Goal: Transaction & Acquisition: Purchase product/service

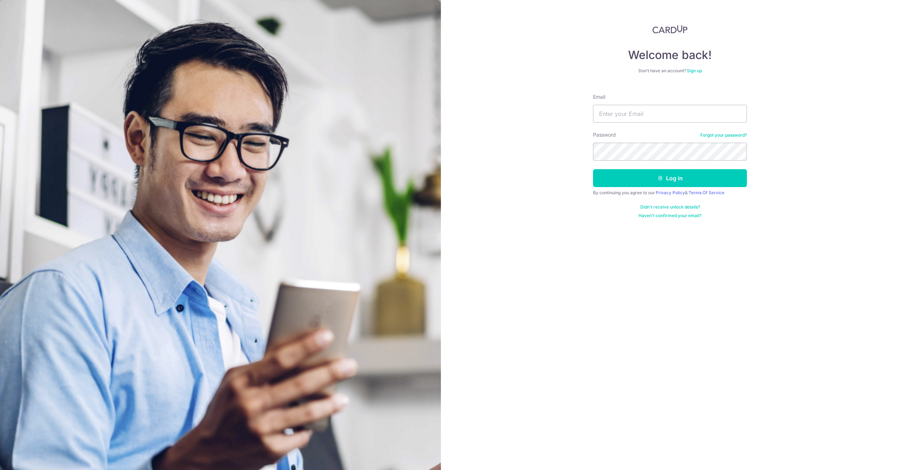
click at [646, 108] on input "Email" at bounding box center [670, 114] width 154 height 18
click at [642, 114] on input "Email" at bounding box center [670, 114] width 154 height 18
click at [641, 115] on input "Email" at bounding box center [670, 114] width 154 height 18
type input "sihong.lim90@gmail.com"
click at [593, 169] on button "Log in" at bounding box center [670, 178] width 154 height 18
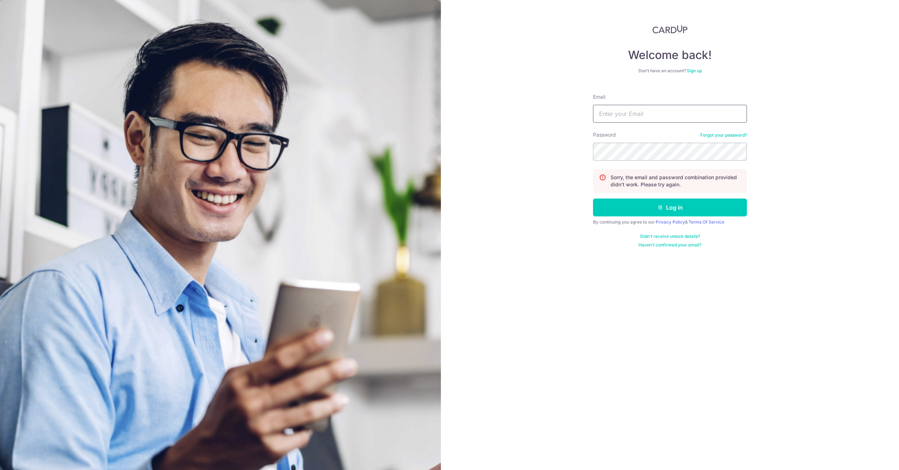
click at [640, 118] on input "Email" at bounding box center [670, 114] width 154 height 18
type input "[EMAIL_ADDRESS][DOMAIN_NAME]"
click at [710, 132] on div "Password Forgot your password?" at bounding box center [670, 145] width 154 height 29
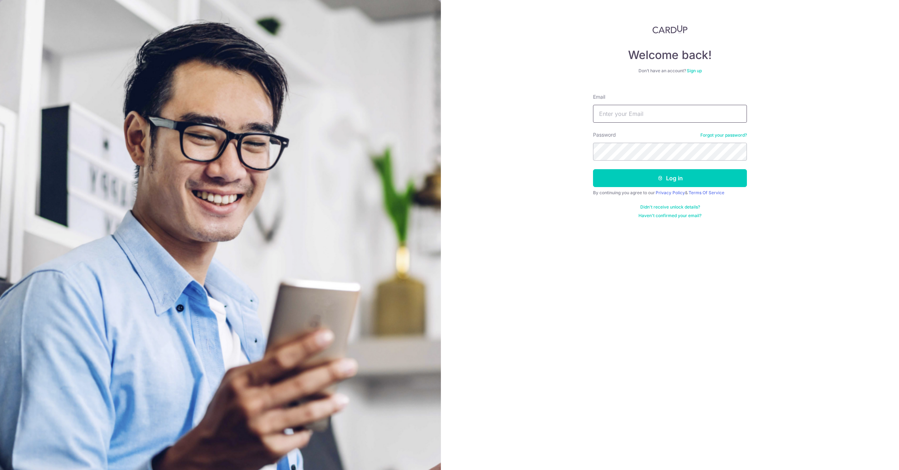
click at [631, 111] on input "Email" at bounding box center [670, 114] width 154 height 18
type input "[EMAIL_ADDRESS][DOMAIN_NAME]"
click at [712, 173] on button "Log in" at bounding box center [670, 178] width 154 height 18
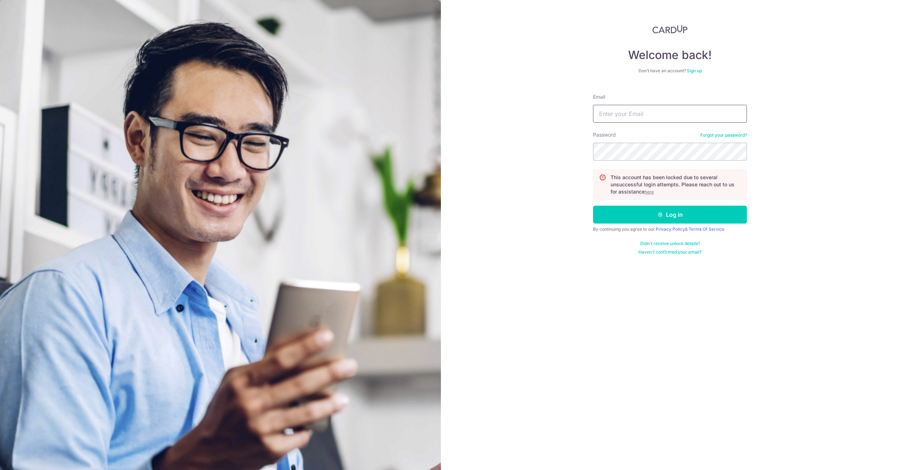
click at [658, 115] on input "Email" at bounding box center [670, 114] width 154 height 18
type input "[EMAIL_ADDRESS][DOMAIN_NAME]"
click at [651, 186] on p "This account has been locked due to several unsuccessful login attempts. Please…" at bounding box center [676, 184] width 130 height 21
click at [651, 191] on u "here" at bounding box center [649, 191] width 9 height 5
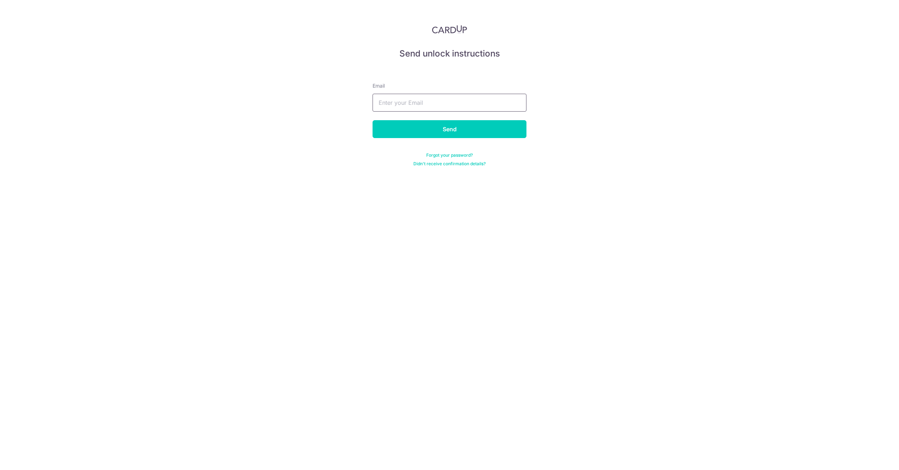
click at [487, 94] on div "Email" at bounding box center [450, 96] width 154 height 29
click at [487, 97] on input "text" at bounding box center [450, 103] width 154 height 18
type input "[EMAIL_ADDRESS][DOMAIN_NAME]"
click at [456, 130] on input "Send" at bounding box center [450, 129] width 154 height 18
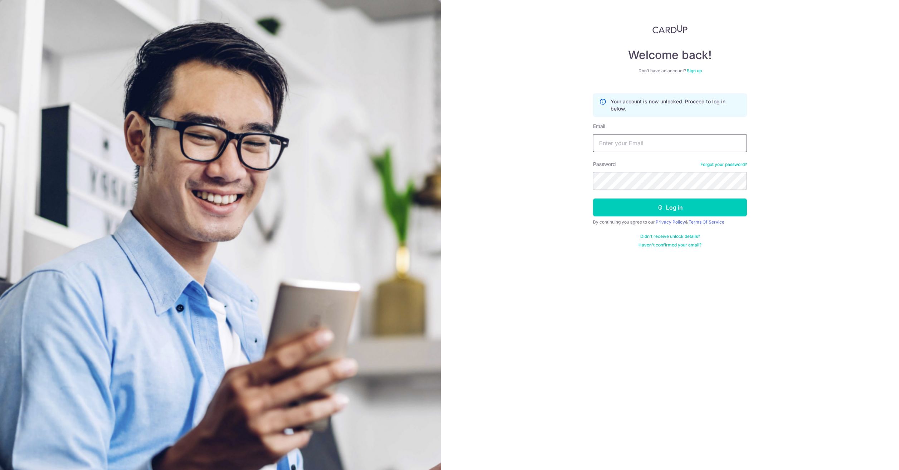
click at [614, 151] on input "Email" at bounding box center [670, 143] width 154 height 18
type input "[EMAIL_ADDRESS][DOMAIN_NAME]"
click at [663, 199] on button "Log in" at bounding box center [670, 208] width 154 height 18
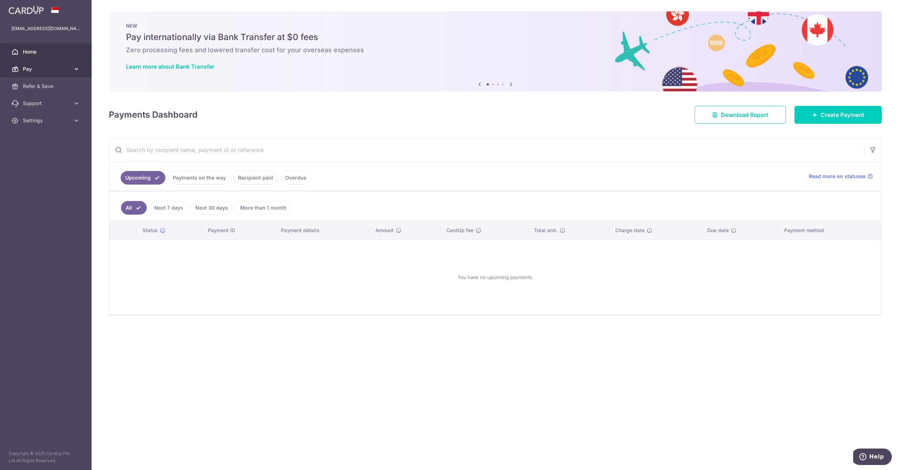
click at [77, 72] on icon at bounding box center [76, 68] width 7 height 7
click at [52, 84] on span "Payments" at bounding box center [46, 86] width 47 height 7
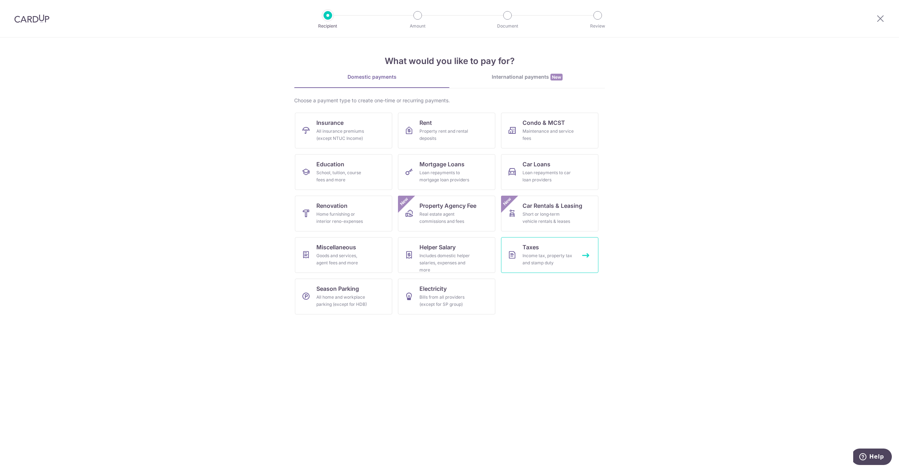
click at [583, 253] on link "Taxes Income tax, property tax and stamp duty" at bounding box center [549, 255] width 97 height 36
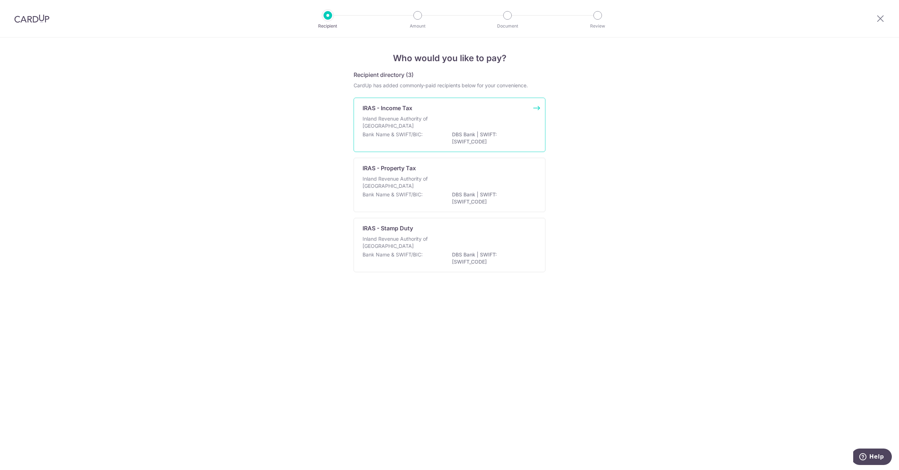
click at [535, 110] on div "IRAS - Income Tax Inland Revenue Authority of Singapore Bank Name & SWIFT/BIC: …" at bounding box center [450, 125] width 192 height 54
click at [536, 228] on div "IRAS - Stamp Duty Inland Revenue Authority of [GEOGRAPHIC_DATA] Bank Name & SWI…" at bounding box center [450, 245] width 192 height 54
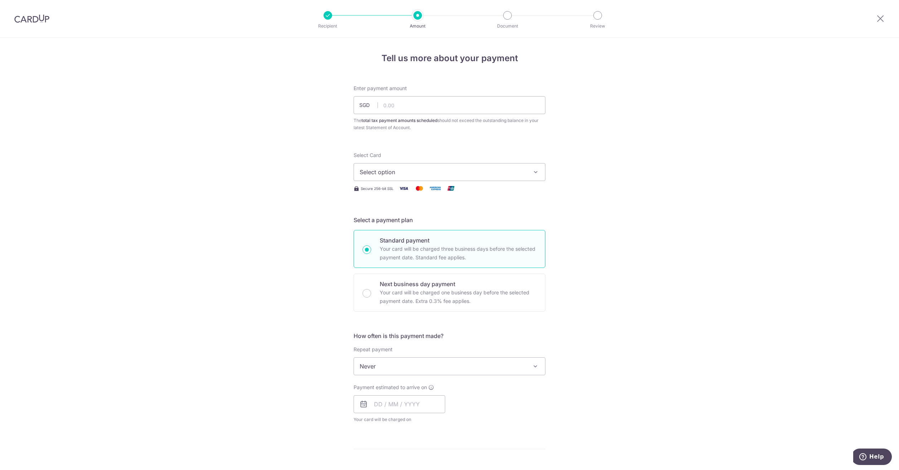
drag, startPoint x: 40, startPoint y: 21, endPoint x: 477, endPoint y: 39, distance: 437.3
click at [40, 21] on img at bounding box center [31, 18] width 35 height 9
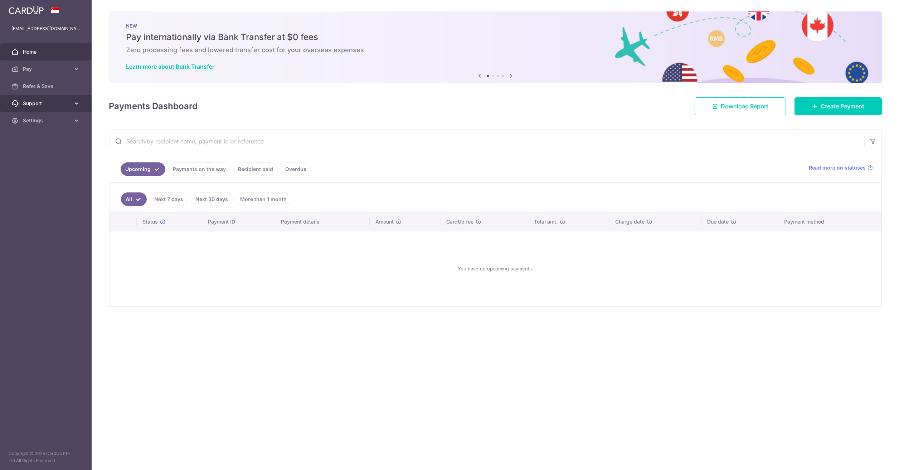
click at [72, 104] on link "Support" at bounding box center [46, 103] width 92 height 17
click at [75, 169] on link "Settings" at bounding box center [46, 163] width 92 height 17
click at [78, 76] on link "Pay" at bounding box center [46, 68] width 92 height 17
click at [513, 79] on icon at bounding box center [511, 75] width 9 height 9
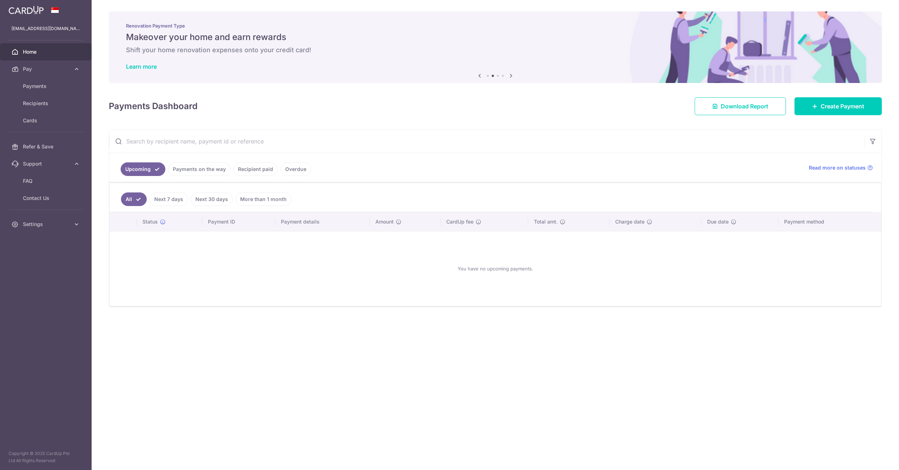
click at [513, 79] on icon at bounding box center [511, 75] width 9 height 9
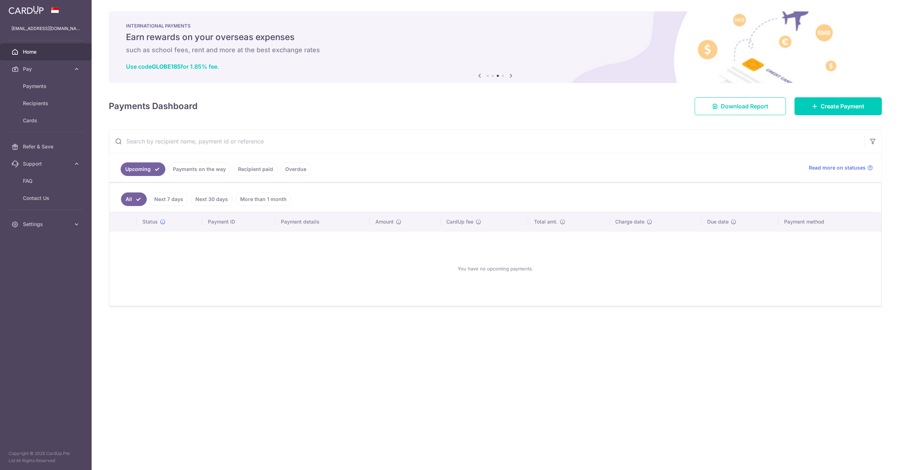
click at [513, 79] on icon at bounding box center [511, 75] width 9 height 9
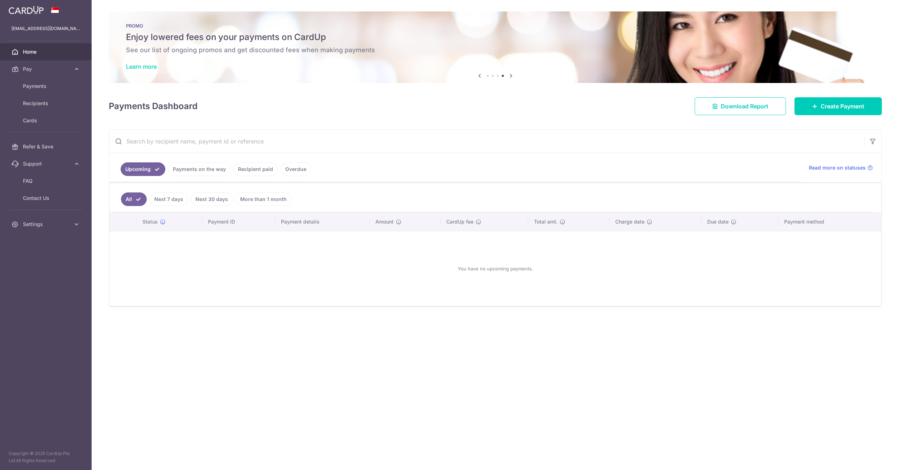
click at [139, 70] on link "Learn more" at bounding box center [141, 66] width 31 height 7
